Goal: Task Accomplishment & Management: Use online tool/utility

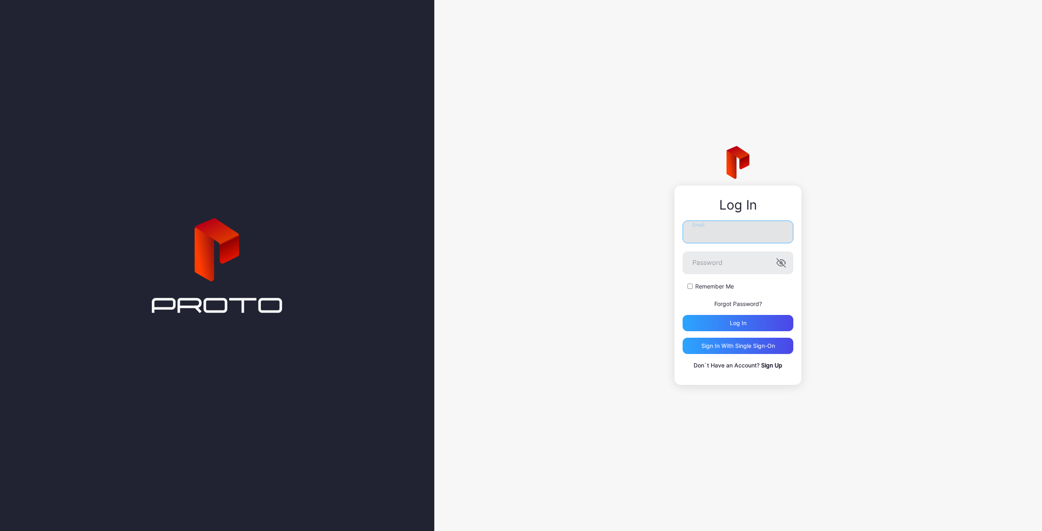
click at [724, 236] on input "Email" at bounding box center [737, 232] width 111 height 23
type input "**********"
click at [682, 315] on button "Log in" at bounding box center [737, 323] width 111 height 16
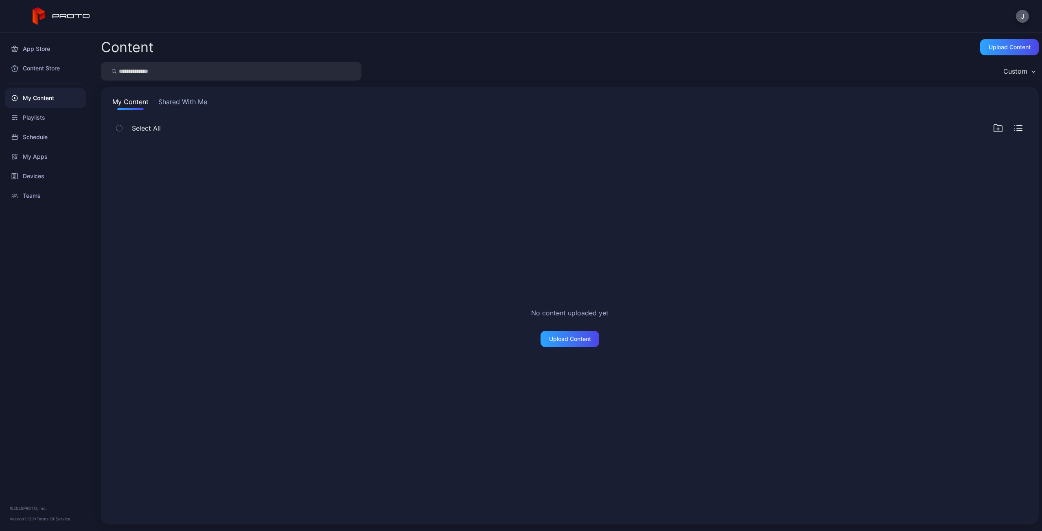
click at [1021, 10] on button "J" at bounding box center [1022, 16] width 13 height 13
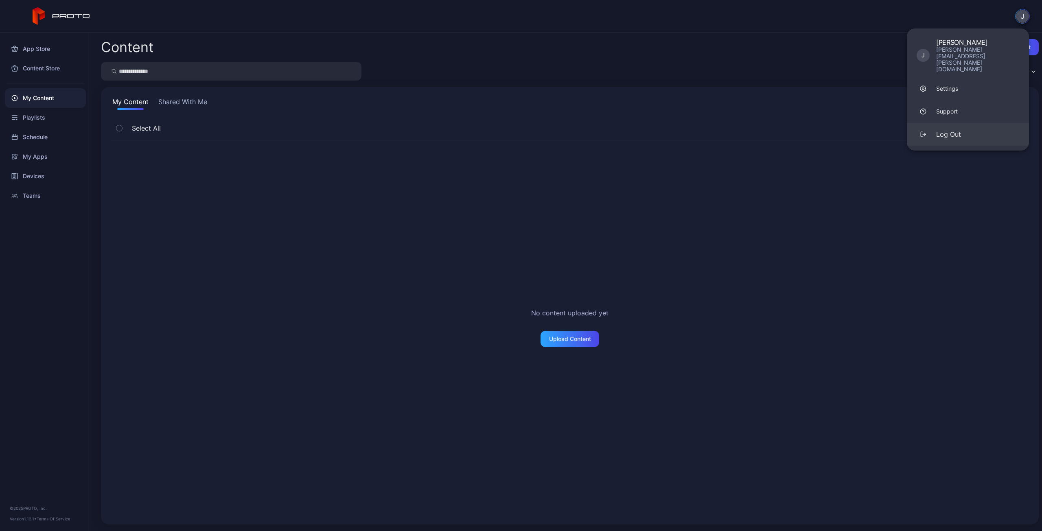
click at [948, 129] on div "Log Out" at bounding box center [948, 134] width 25 height 10
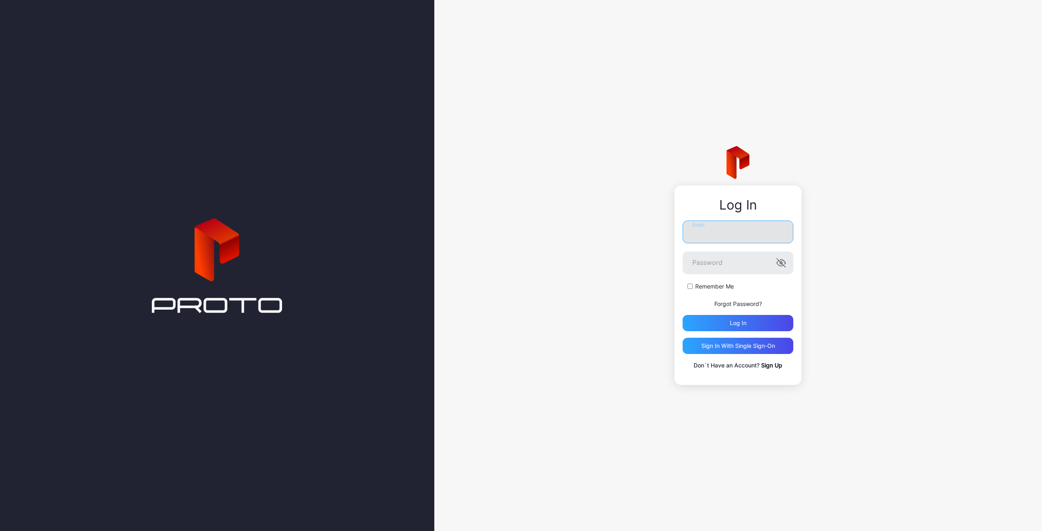
click at [717, 229] on input "Email" at bounding box center [737, 232] width 111 height 23
type input "**********"
click at [682, 315] on button "Log in" at bounding box center [737, 323] width 111 height 16
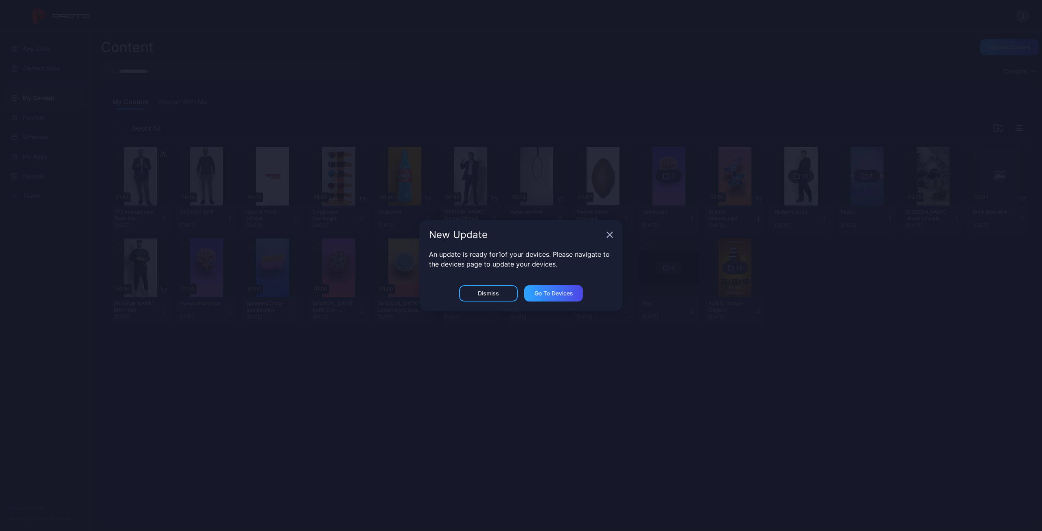
click at [607, 237] on icon "button" at bounding box center [609, 234] width 5 height 5
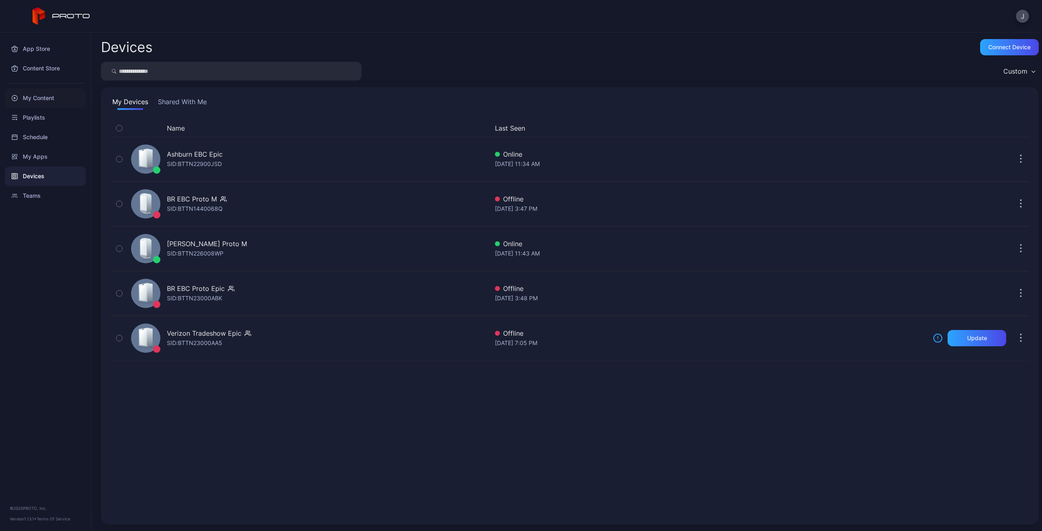
click at [39, 99] on div "My Content" at bounding box center [45, 98] width 81 height 20
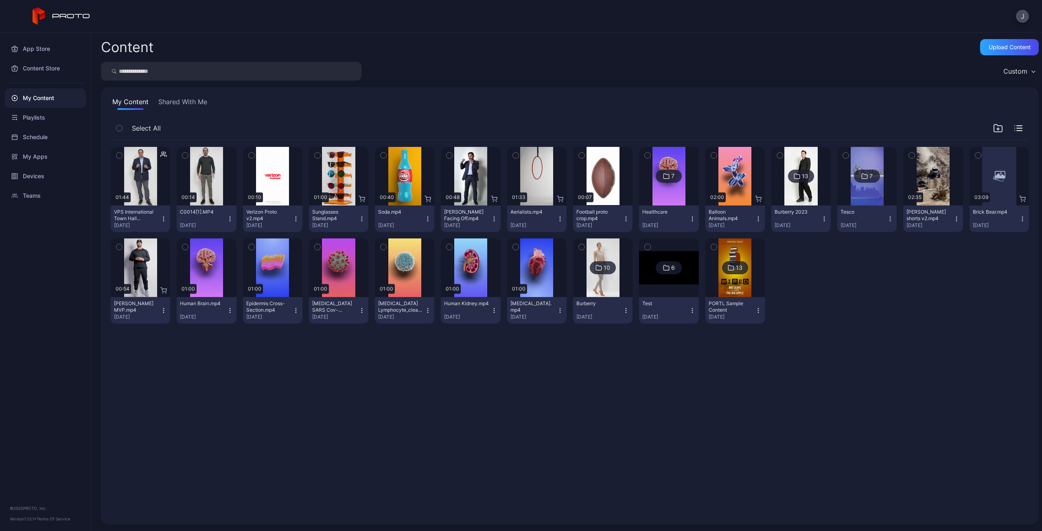
click at [231, 221] on icon "button" at bounding box center [230, 219] width 7 height 7
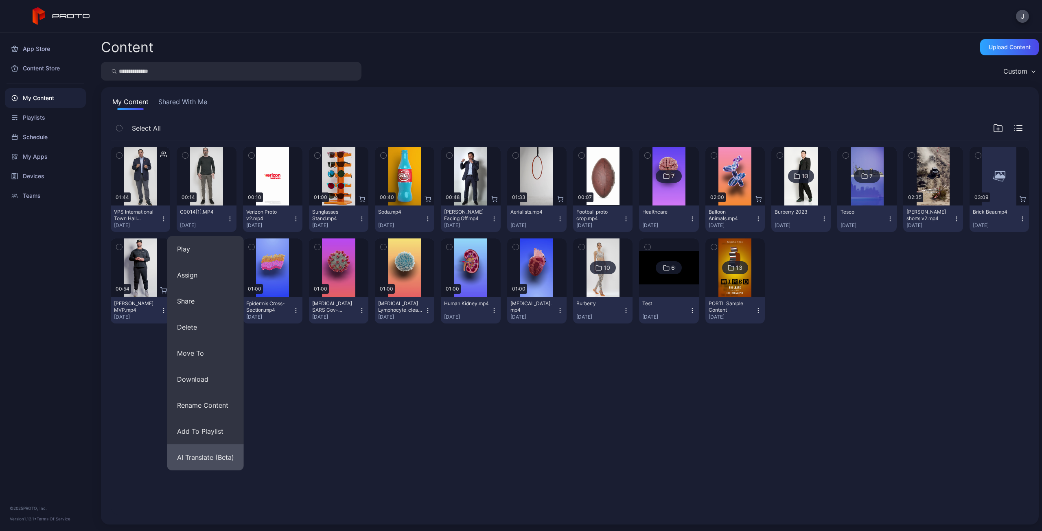
click at [206, 463] on button "AI Translate (Beta)" at bounding box center [205, 457] width 77 height 26
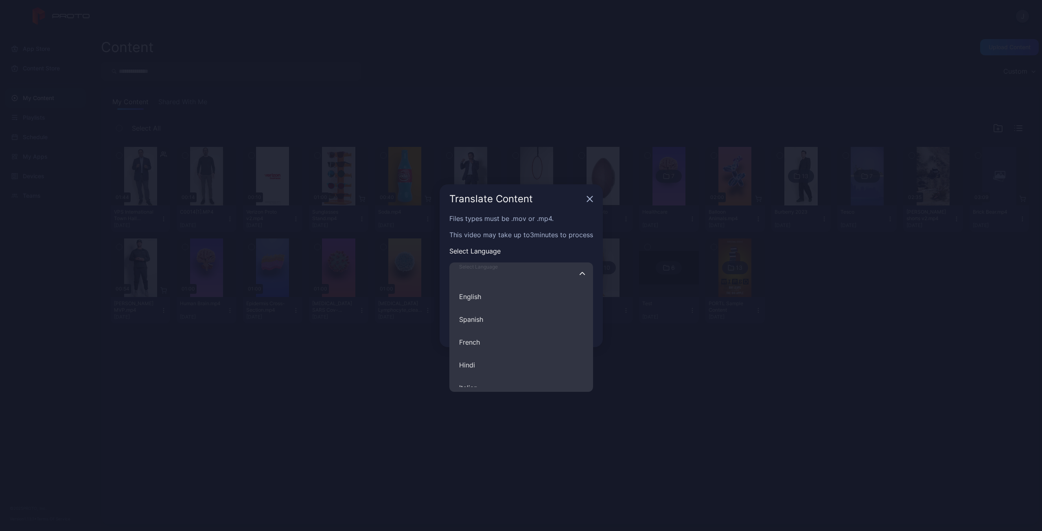
click at [536, 273] on input "Select Language English Spanish French Hindi Italian German Polish Portuguese C…" at bounding box center [521, 273] width 144 height 23
click at [489, 319] on button "Spanish" at bounding box center [521, 319] width 144 height 23
type input "*******"
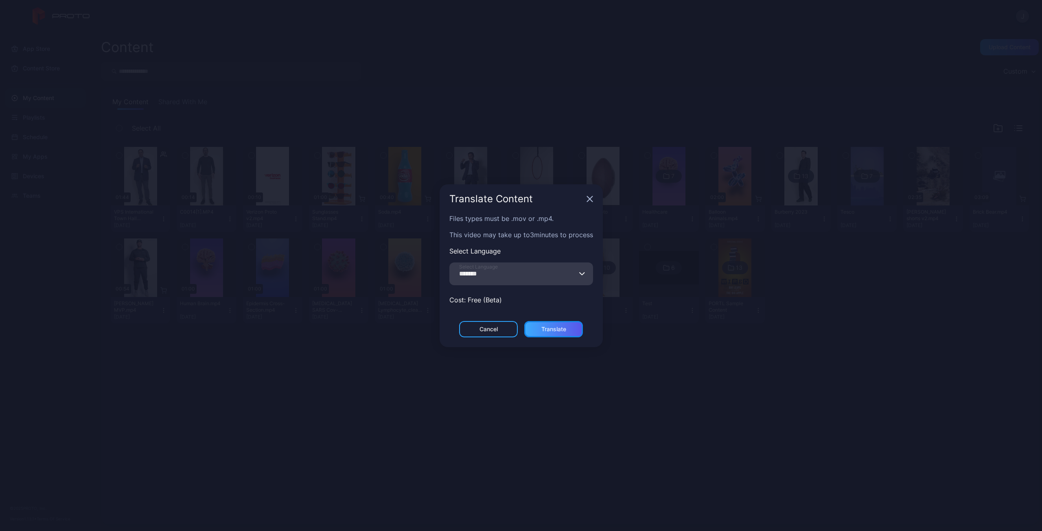
click at [562, 329] on div "Translate" at bounding box center [553, 329] width 25 height 7
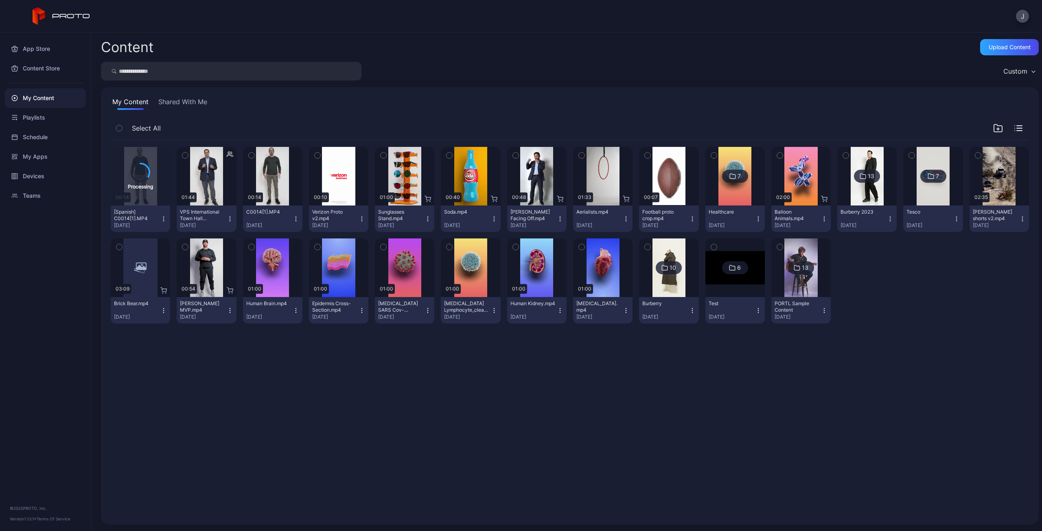
click at [465, 80] on div "Custom" at bounding box center [570, 71] width 938 height 19
click at [35, 176] on div "Devices" at bounding box center [45, 176] width 81 height 20
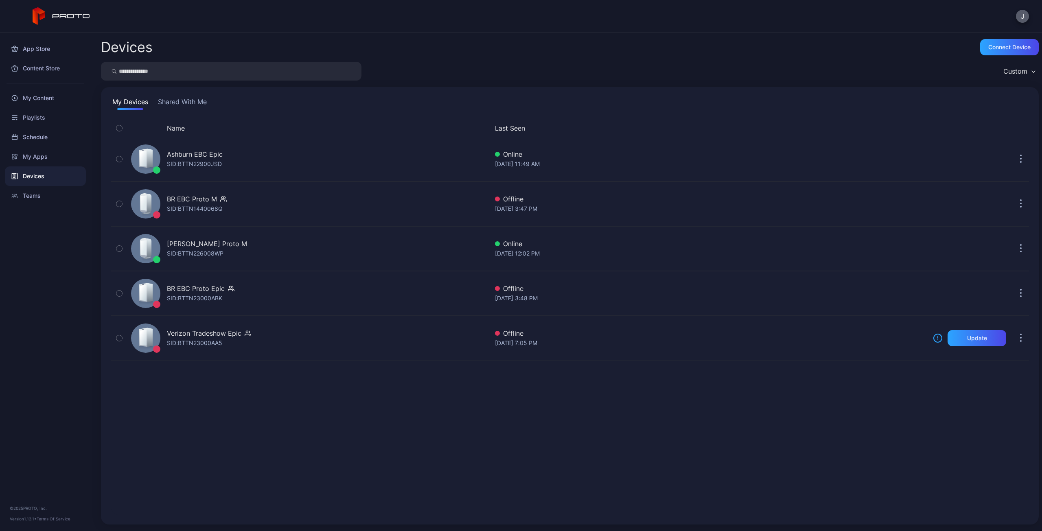
click at [1023, 9] on div "J" at bounding box center [521, 16] width 1042 height 33
click at [1022, 20] on button "J" at bounding box center [1022, 16] width 13 height 13
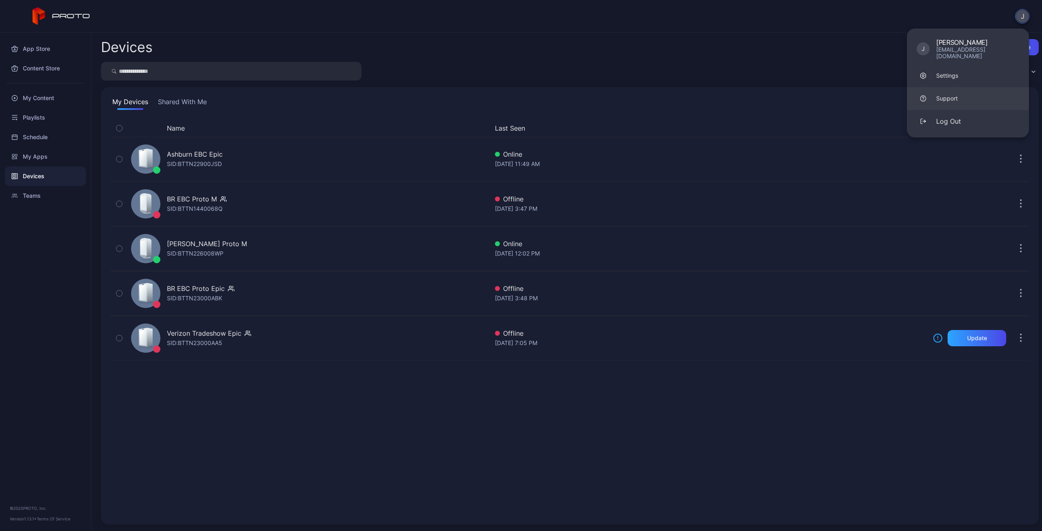
click at [955, 99] on link "Support" at bounding box center [968, 98] width 122 height 23
